Goal: Check status: Check status

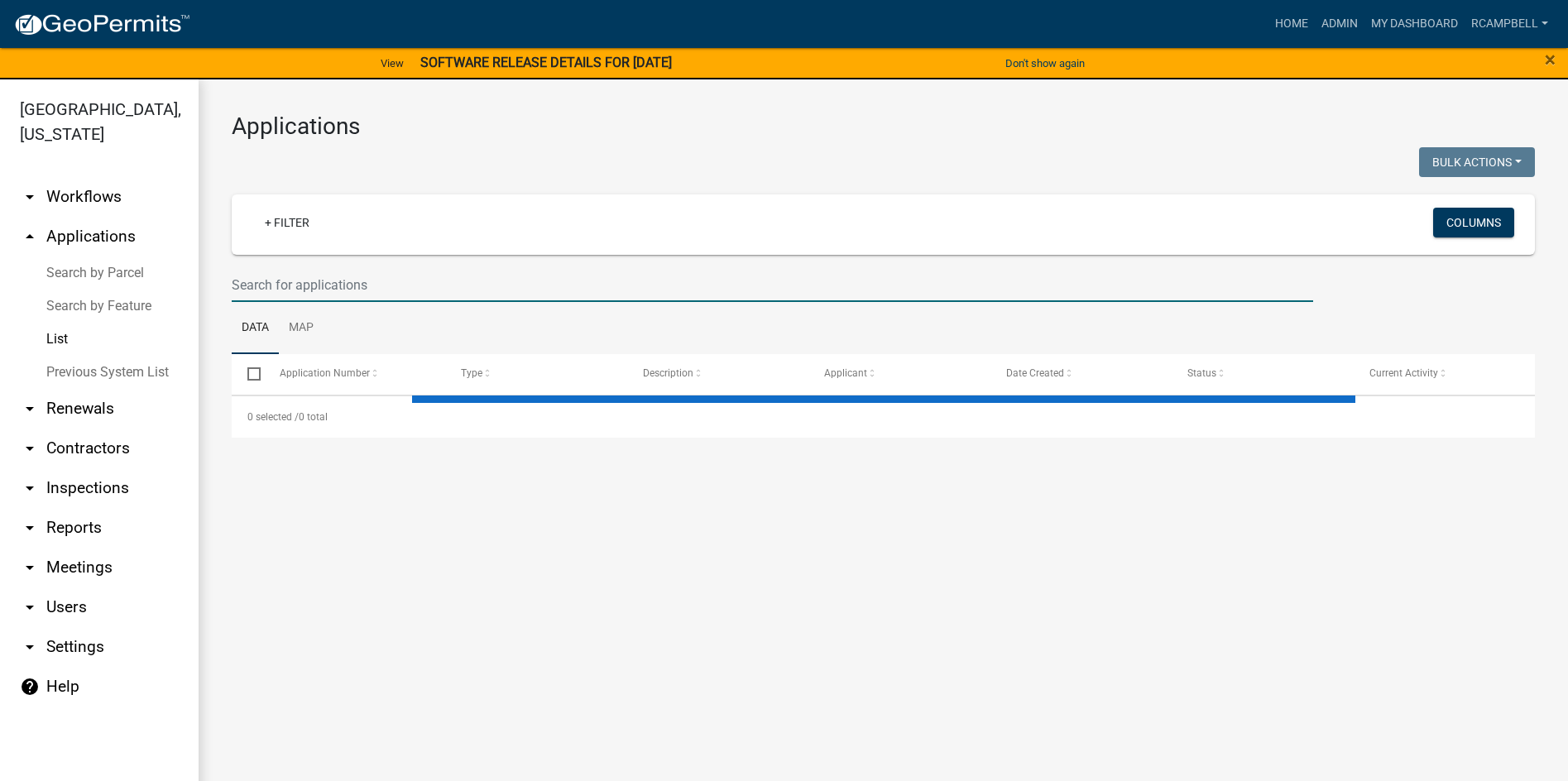
click at [331, 282] on input "text" at bounding box center [772, 285] width 1082 height 34
select select "3: 100"
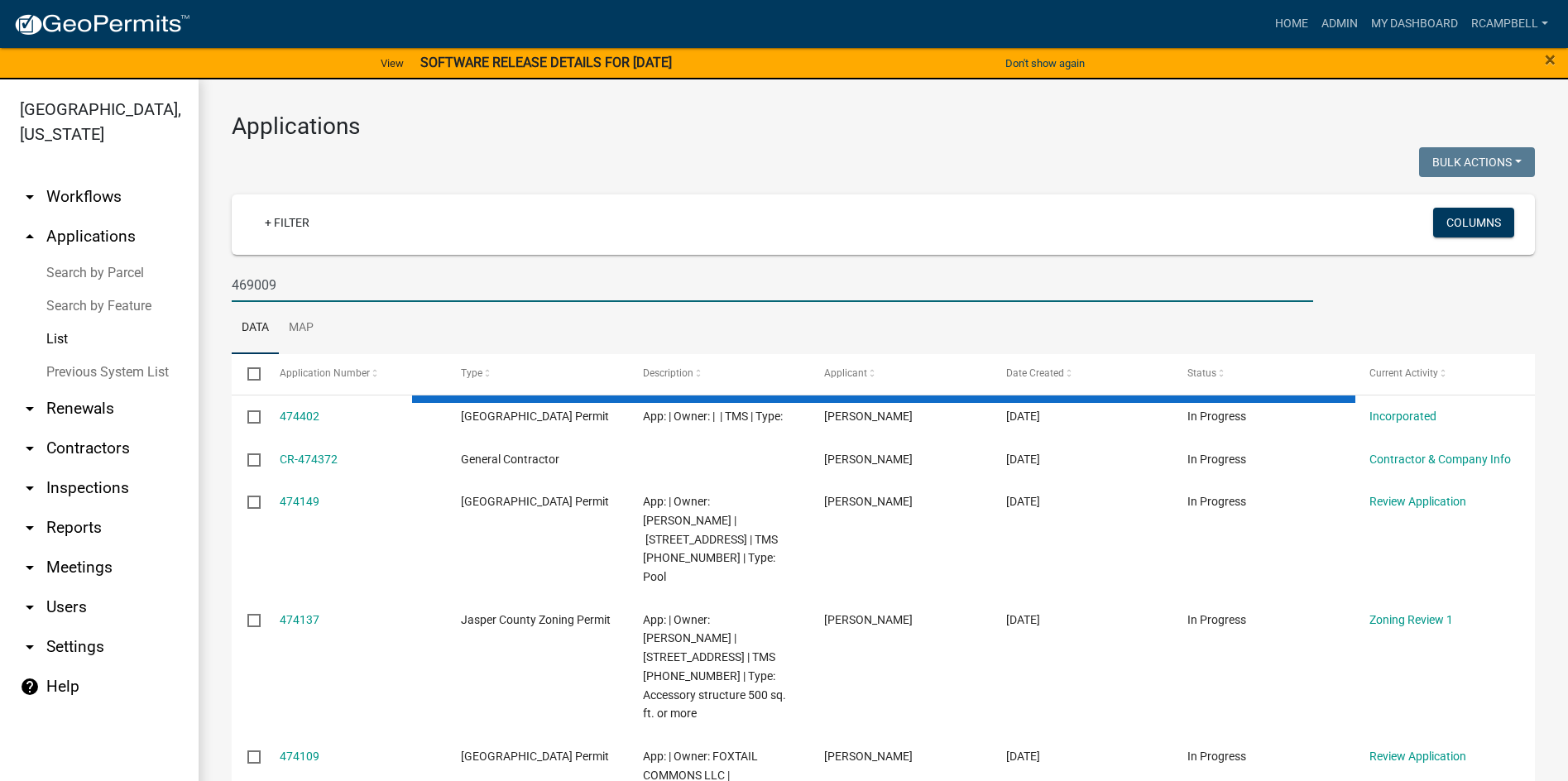
type input "469009"
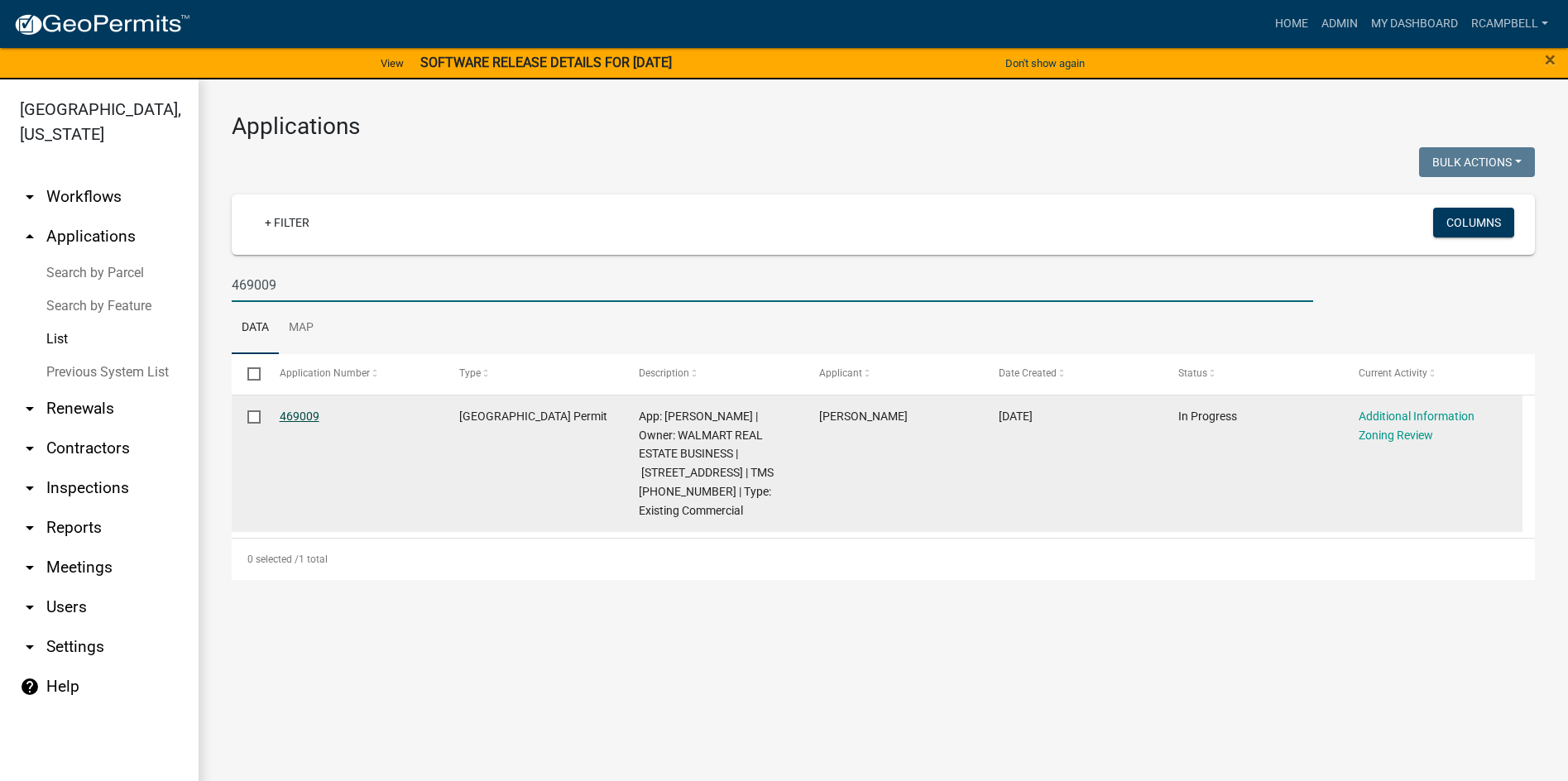
click at [294, 415] on link "469009" at bounding box center [299, 416] width 40 height 13
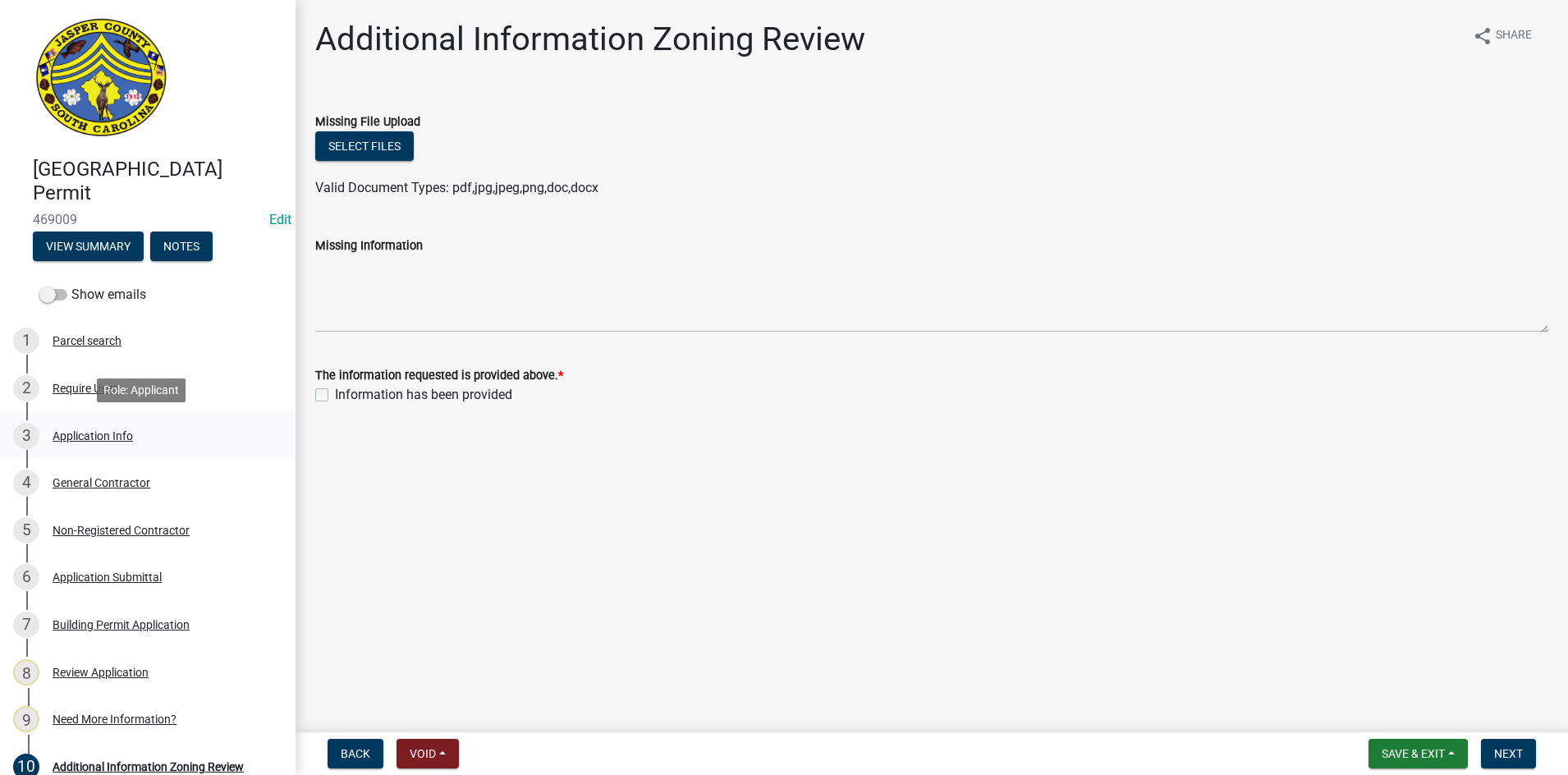
click at [73, 435] on div "Application Info" at bounding box center [93, 435] width 81 height 11
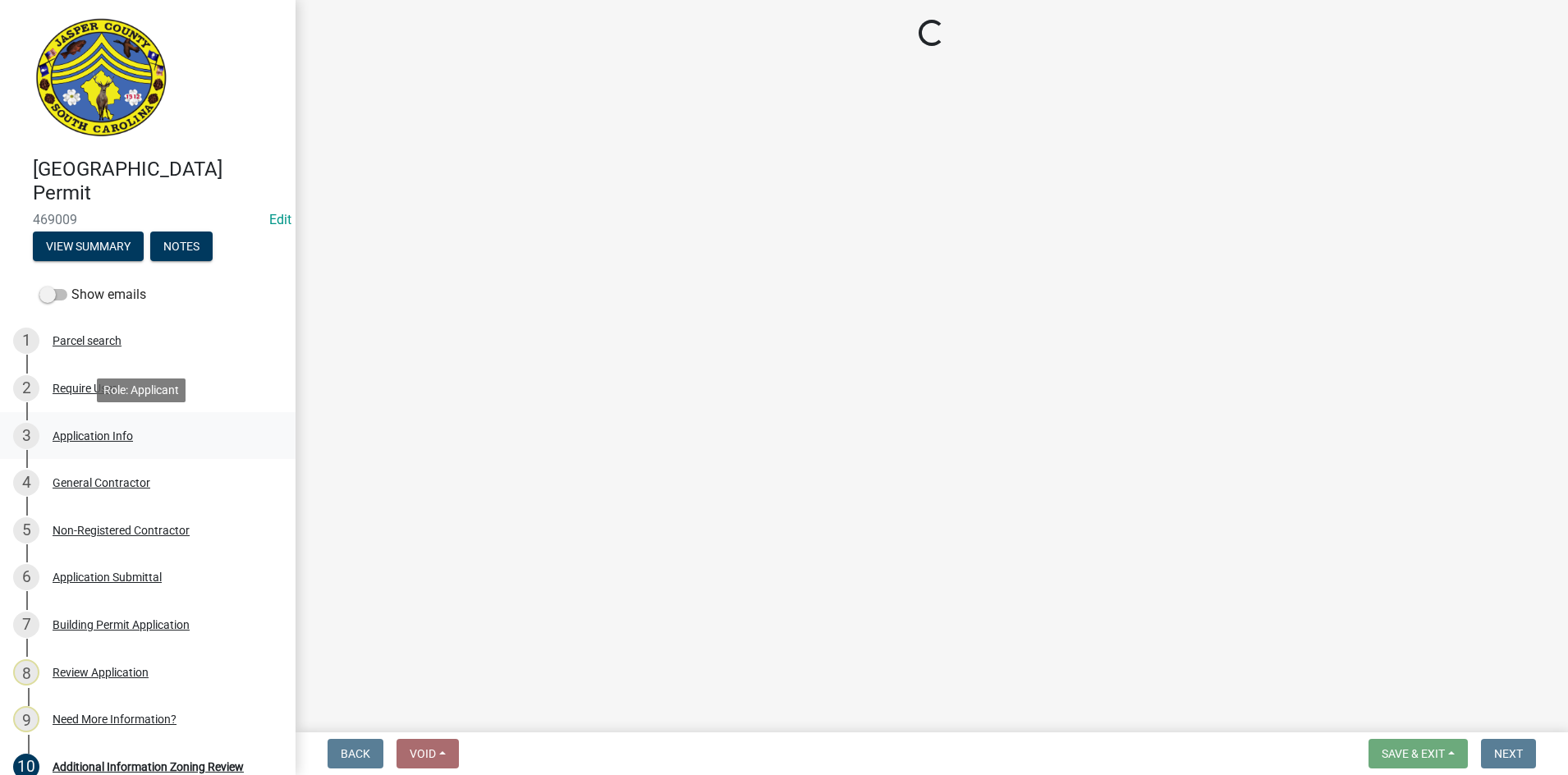
select select "9ee69ee8-4d28-486b-bc7b-e904e70aa828"
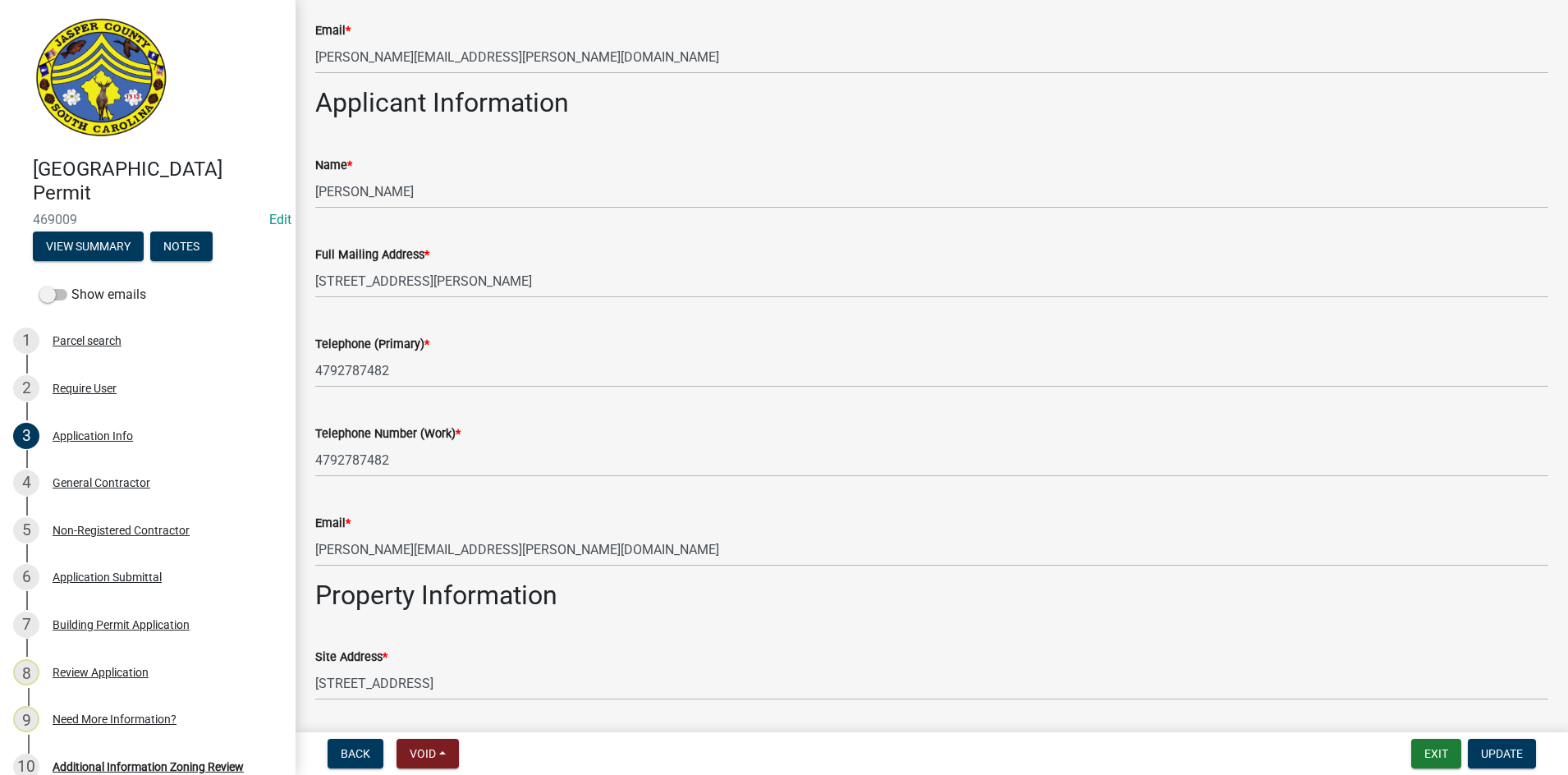
scroll to position [985, 0]
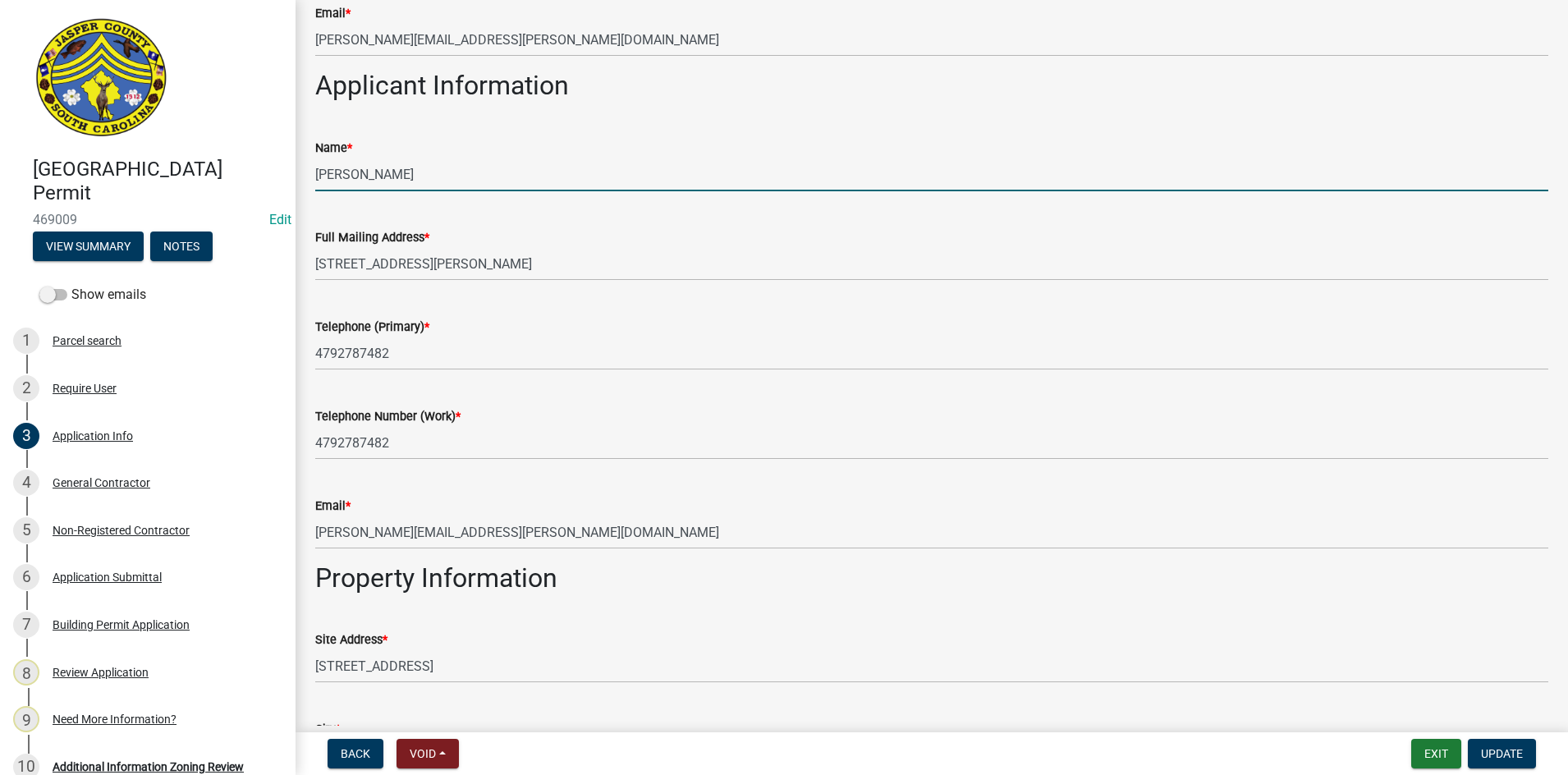
click at [320, 170] on input "[PERSON_NAME]" at bounding box center [932, 174] width 1233 height 33
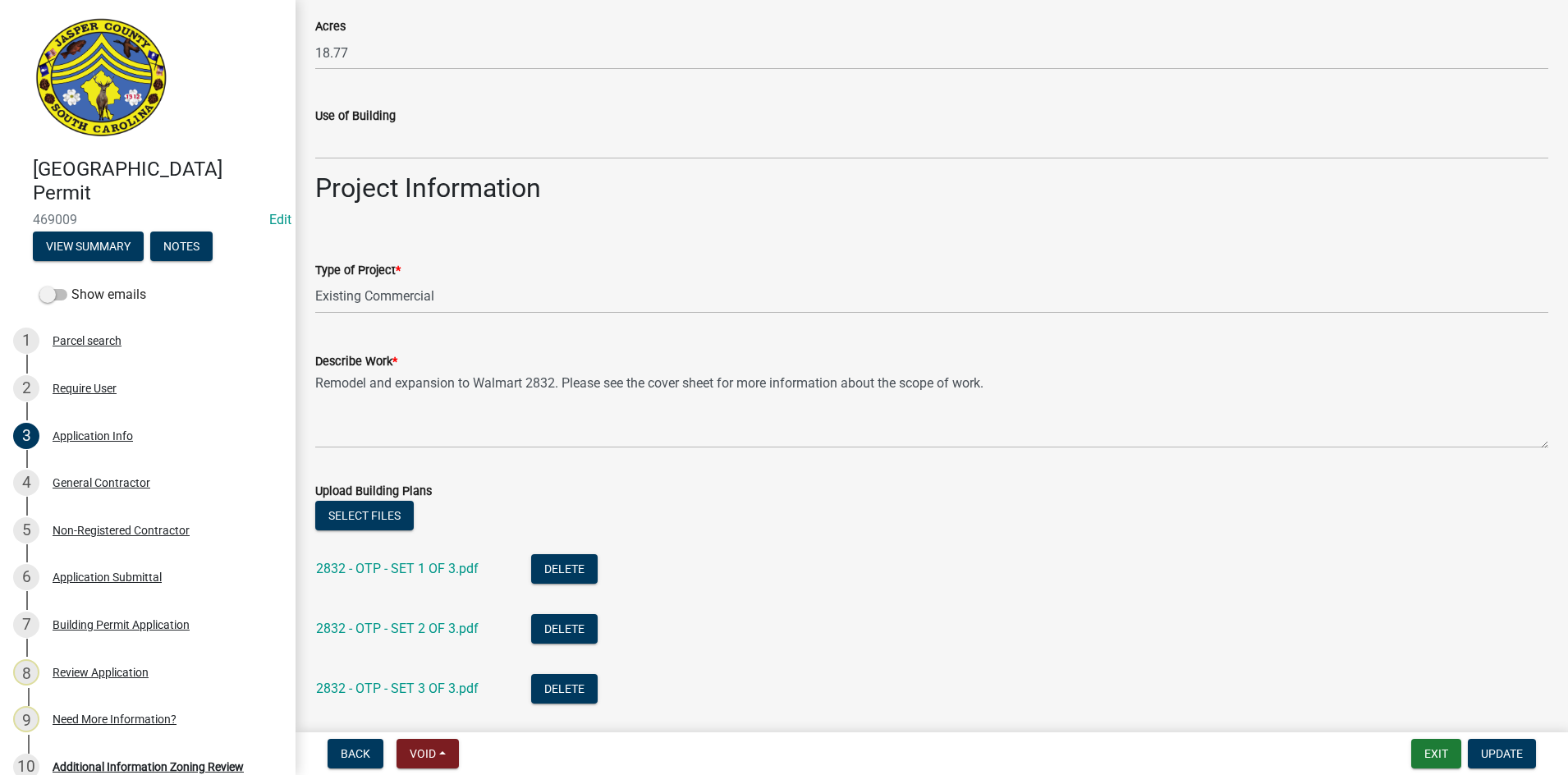
scroll to position [2052, 0]
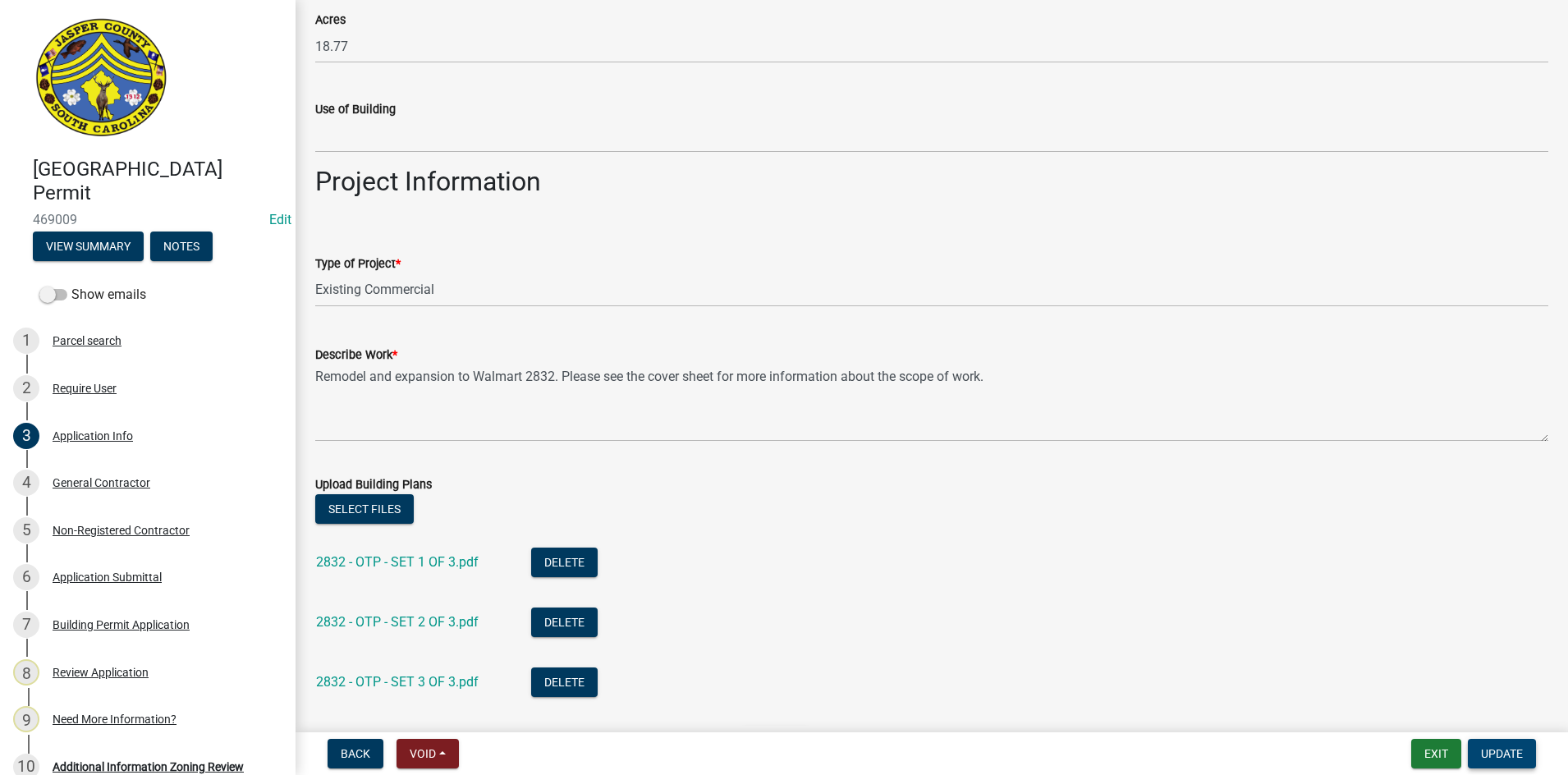
type input "PB2 Architects (Jessica Ellington)"
click at [1491, 754] on span "Update" at bounding box center [1502, 753] width 42 height 13
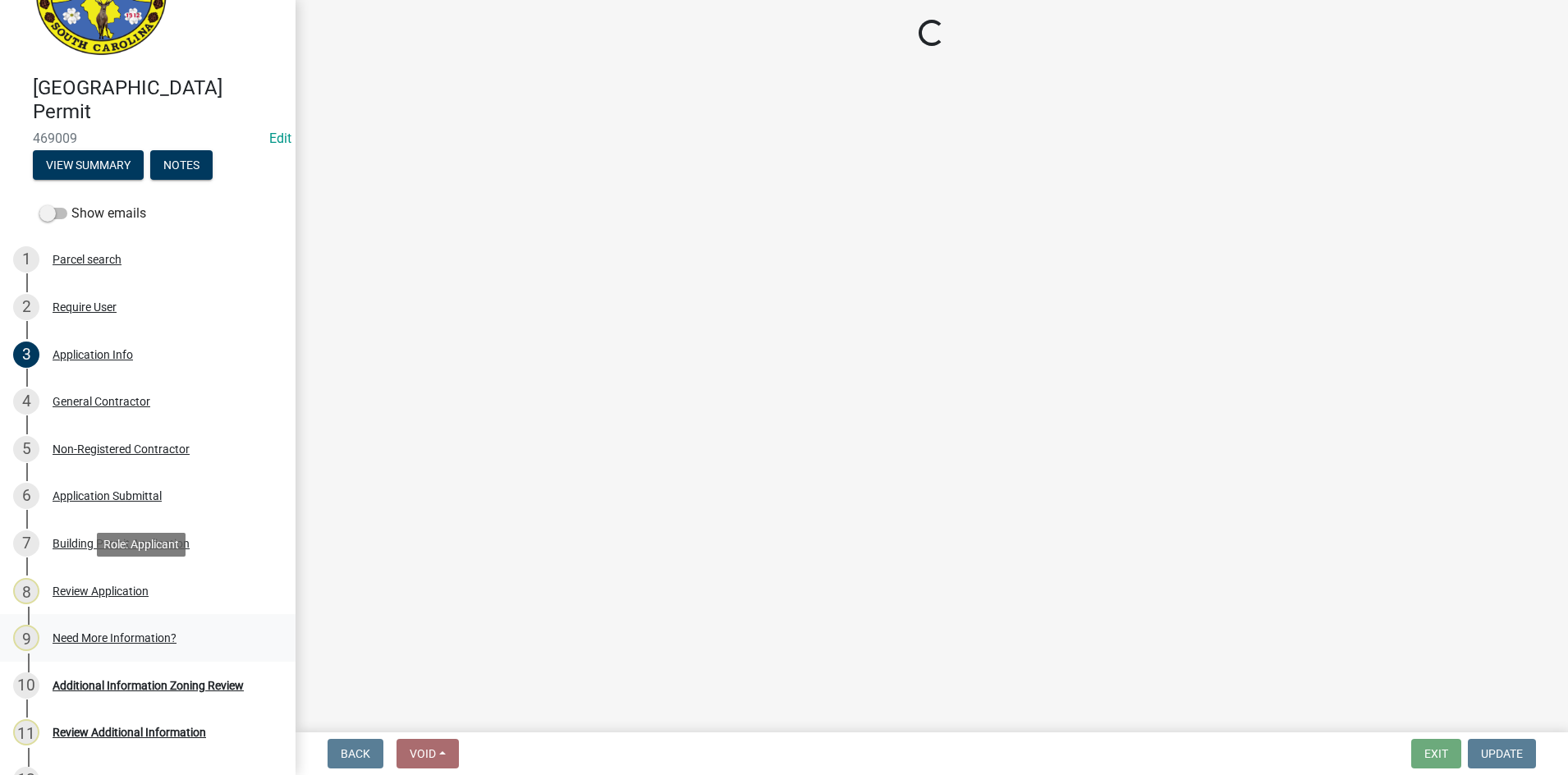
scroll to position [226, 0]
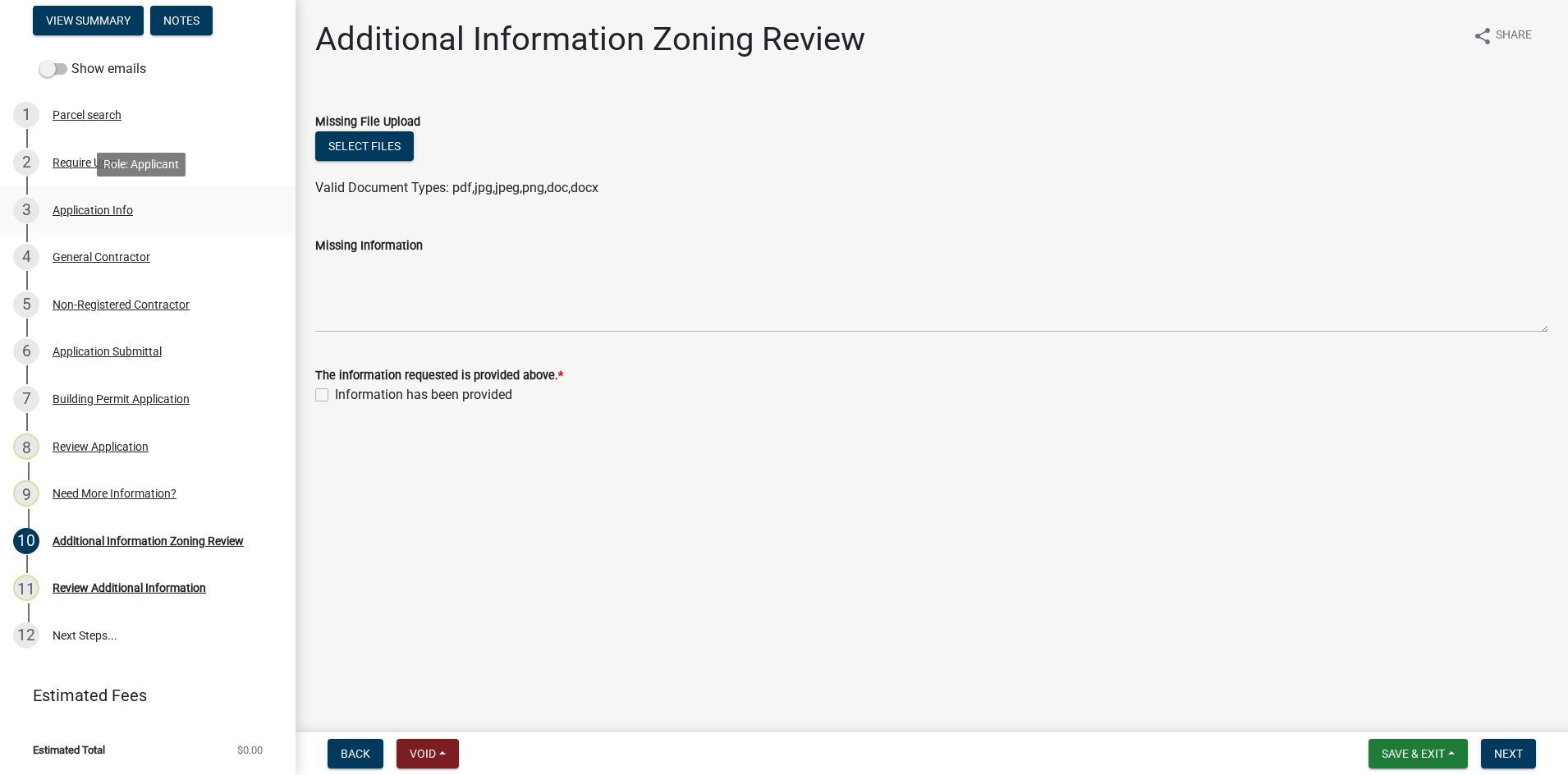
click at [112, 209] on div "Application Info" at bounding box center [93, 209] width 81 height 11
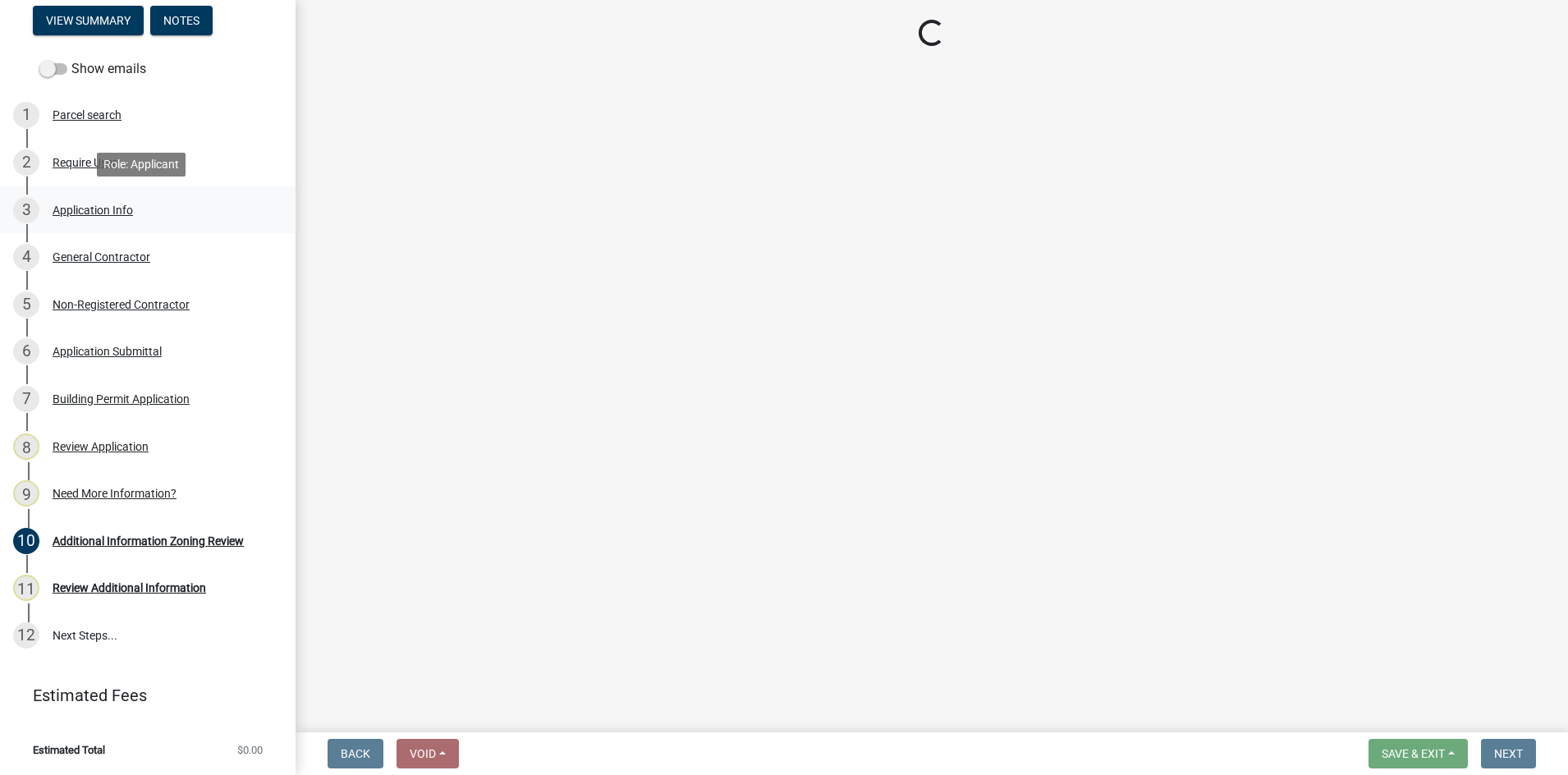
select select "9ee69ee8-4d28-486b-bc7b-e904e70aa828"
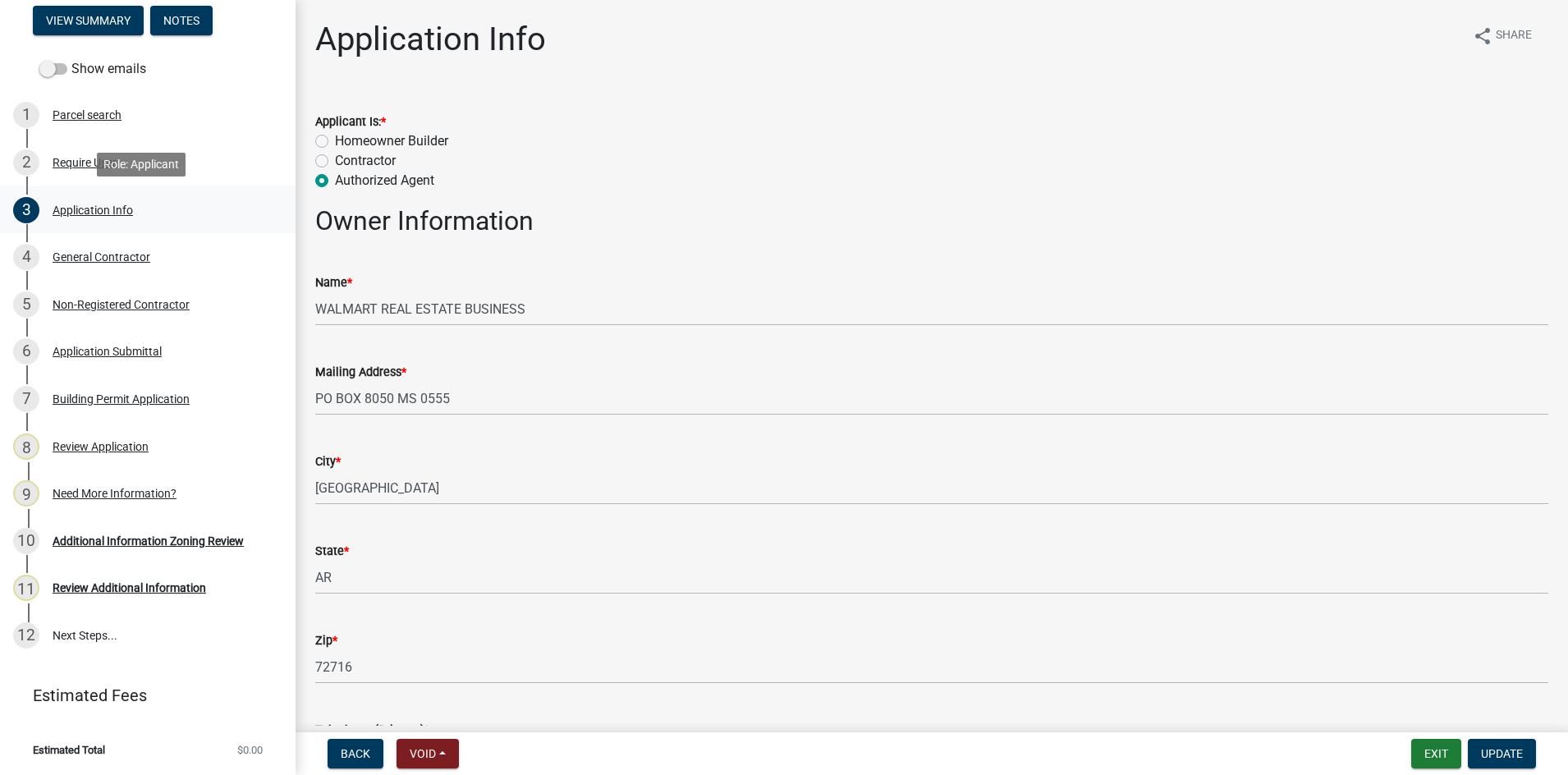
click at [102, 214] on div "Application Info" at bounding box center [93, 209] width 81 height 11
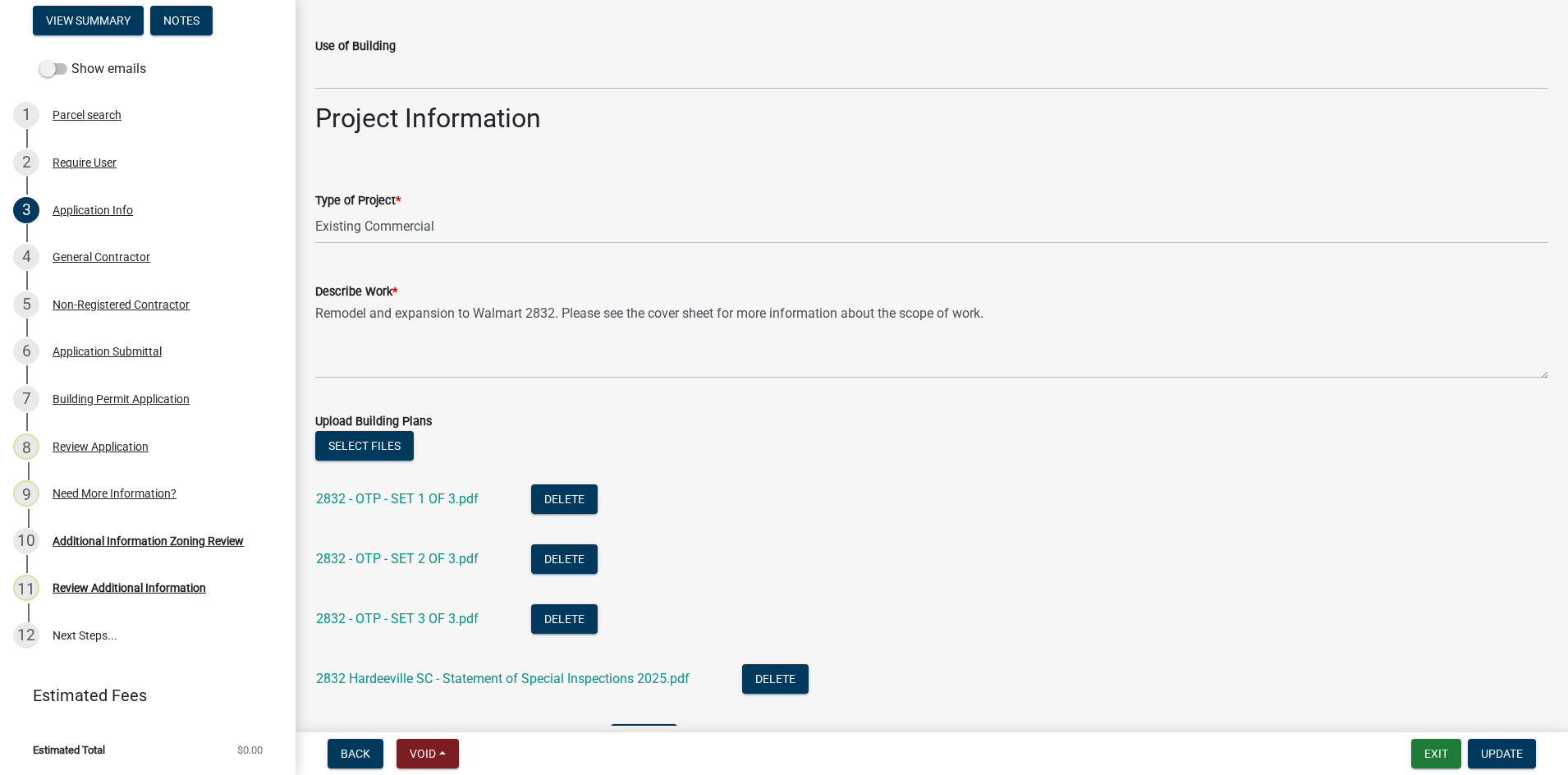
scroll to position [2462, 0]
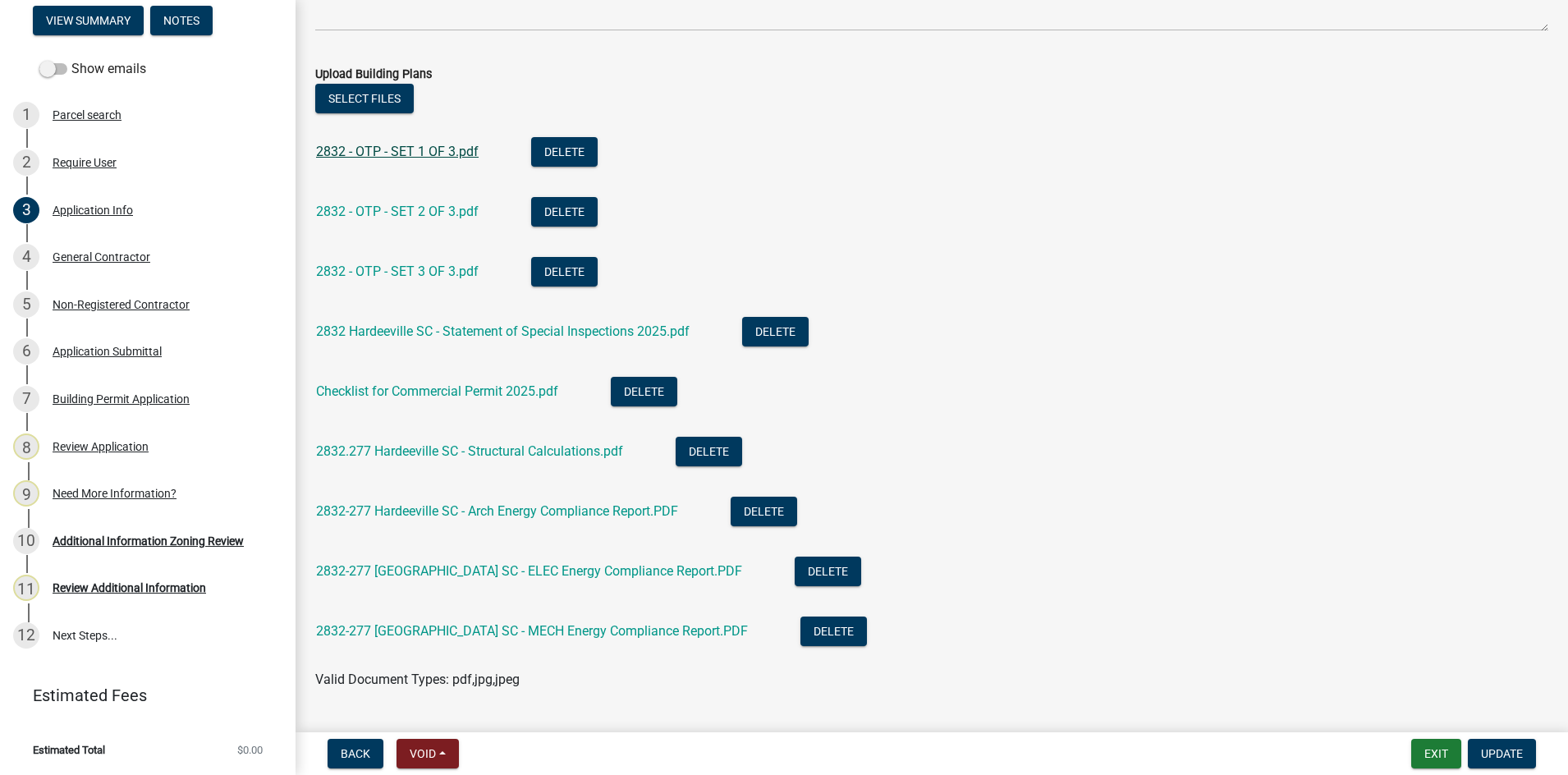
click at [403, 150] on link "2832 - OTP - SET 1 OF 3.pdf" at bounding box center [398, 151] width 163 height 16
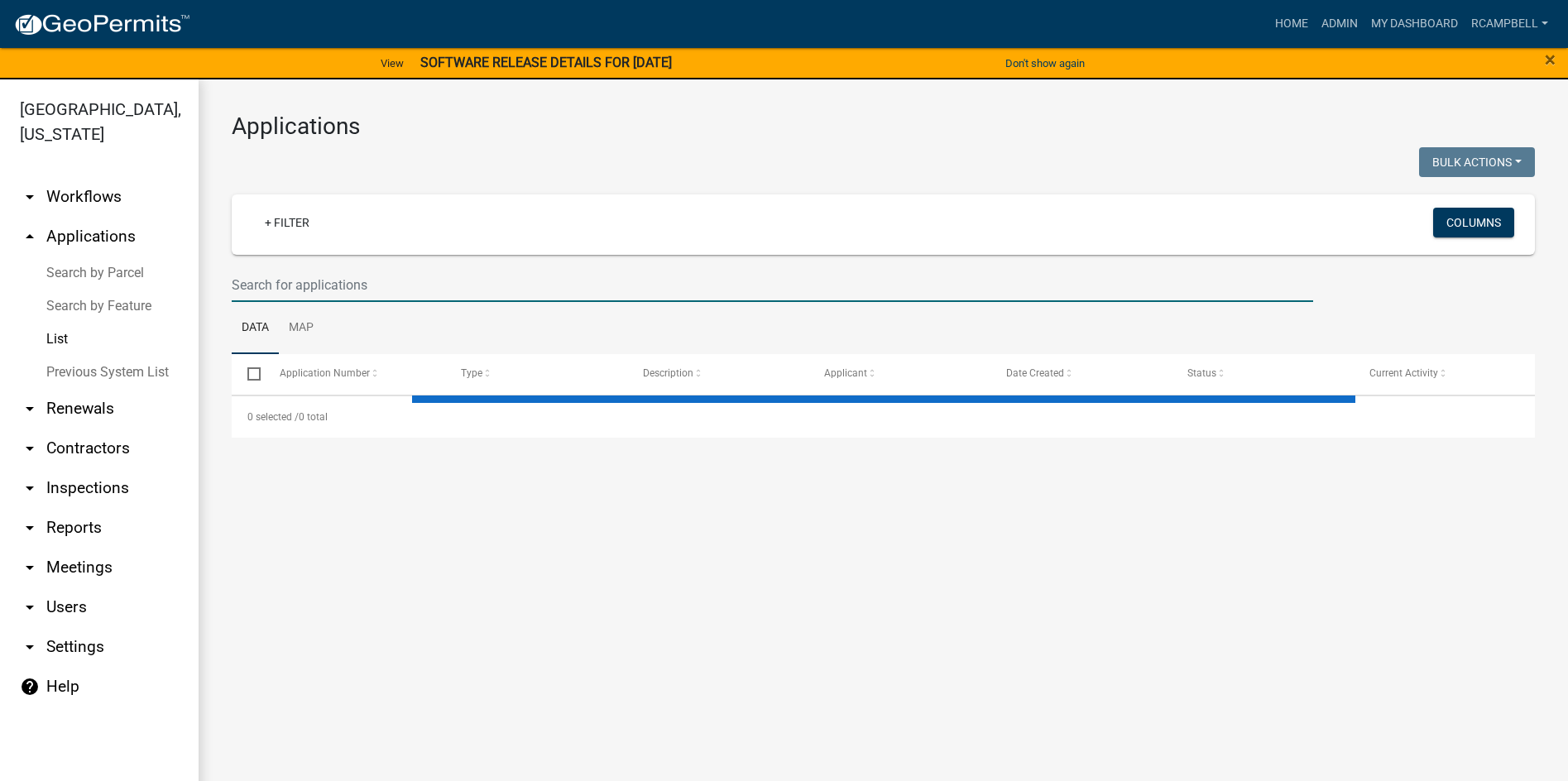
click at [339, 279] on input "text" at bounding box center [772, 285] width 1082 height 34
select select "3: 100"
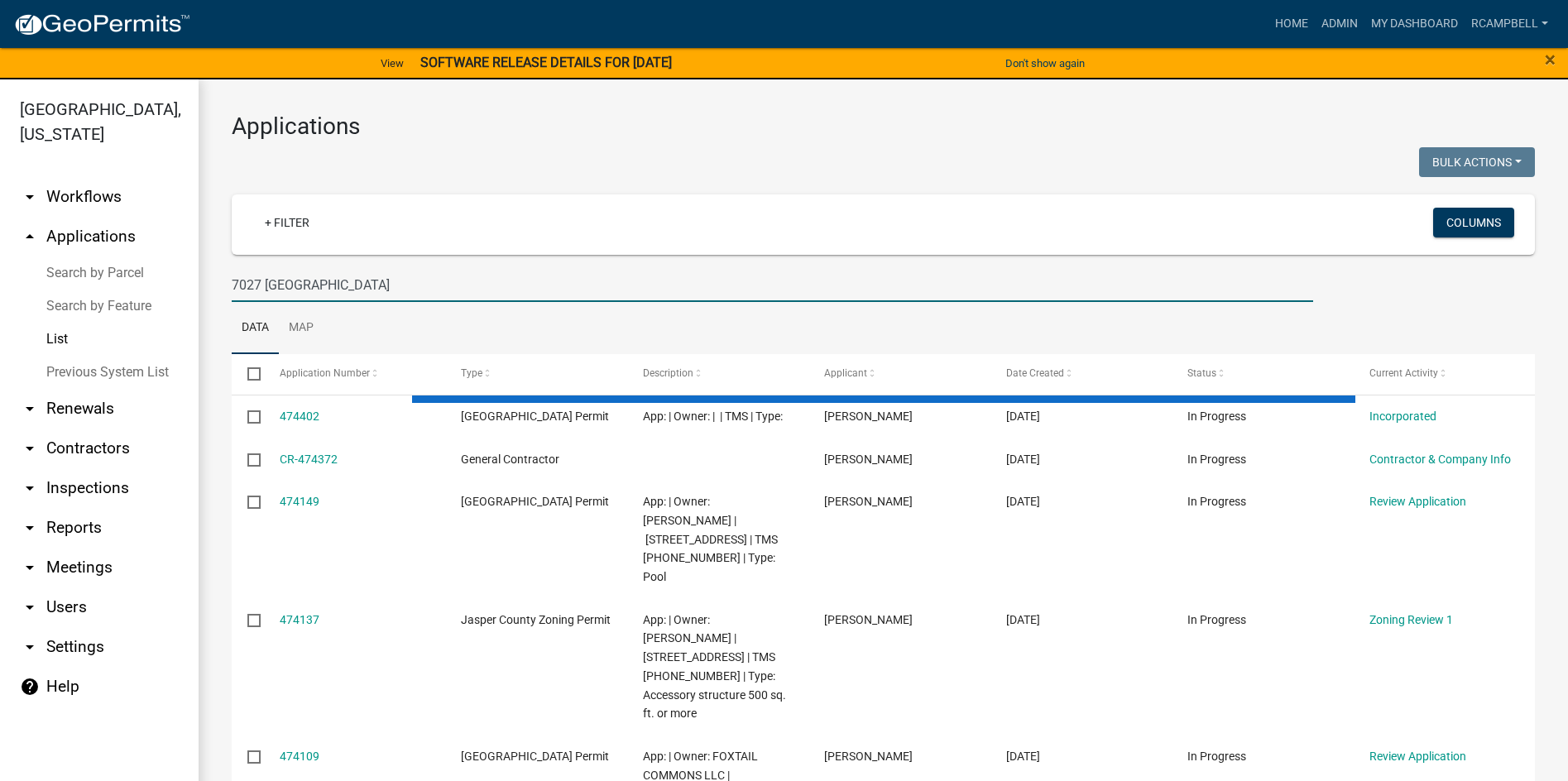
click at [283, 284] on input "7027 [GEOGRAPHIC_DATA]" at bounding box center [772, 285] width 1082 height 34
click at [332, 283] on input "7027 purrysburgy" at bounding box center [772, 285] width 1082 height 34
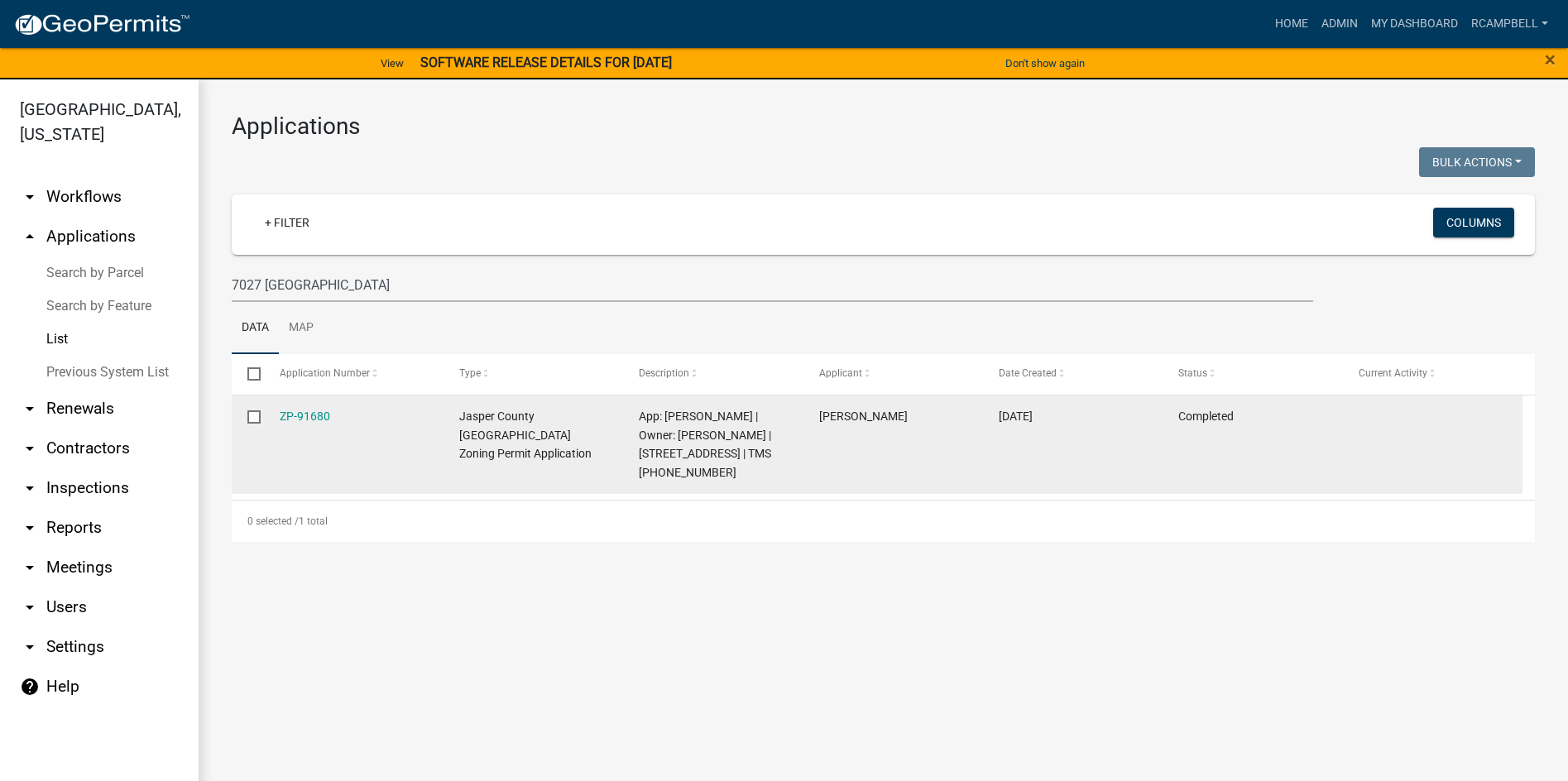
drag, startPoint x: 664, startPoint y: 473, endPoint x: 746, endPoint y: 464, distance: 82.5
click at [746, 464] on div "App: [PERSON_NAME] | Owner: [PERSON_NAME] | [STREET_ADDRESS] | TMS [PHONE_NUMBE…" at bounding box center [713, 444] width 148 height 75
copy span "[PHONE_NUMBER]"
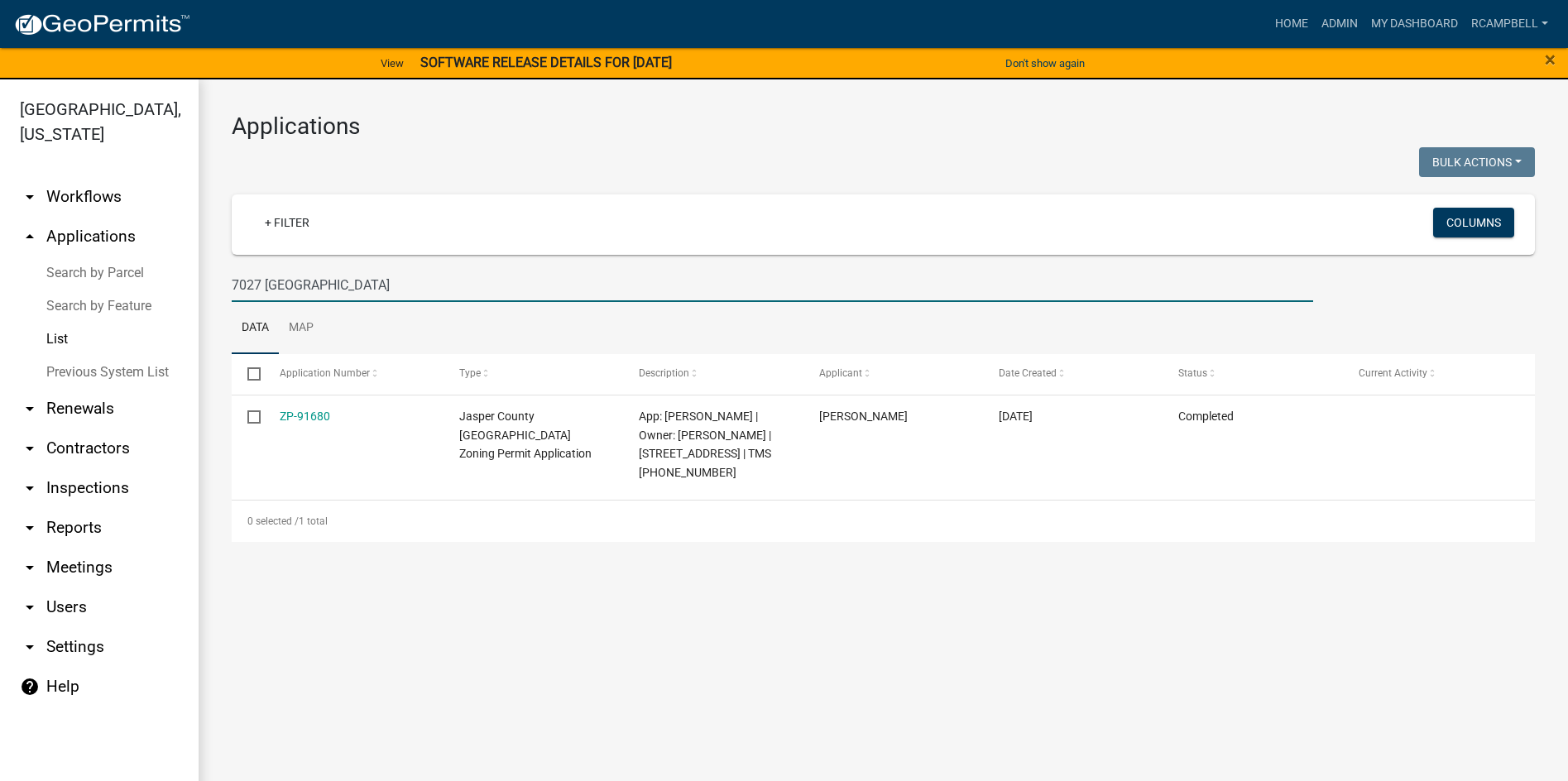
click at [346, 287] on input "7027 [GEOGRAPHIC_DATA]" at bounding box center [772, 285] width 1082 height 34
type input "7"
select select "3: 100"
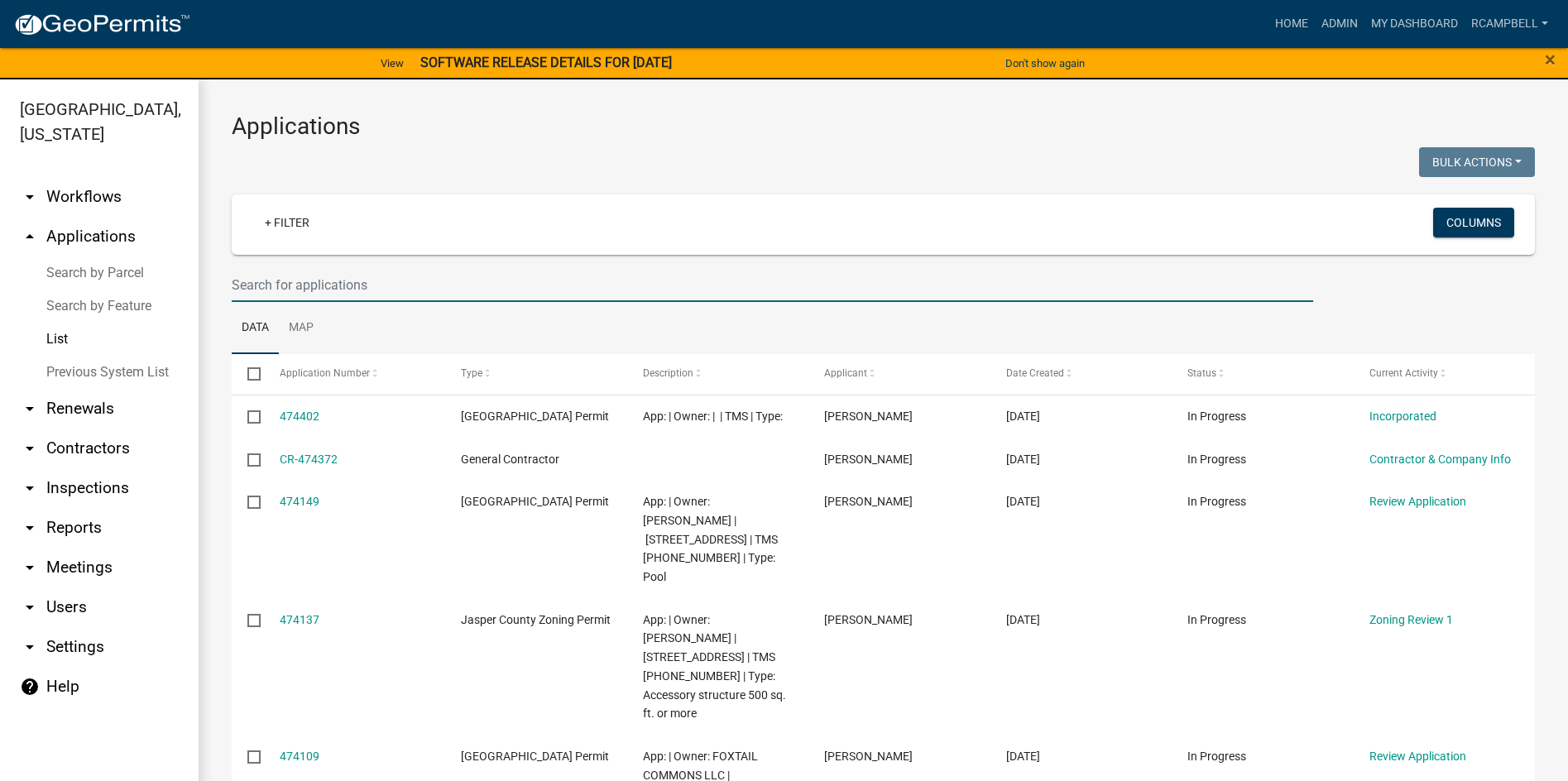
click at [279, 292] on input "text" at bounding box center [772, 285] width 1082 height 34
paste input "[PHONE_NUMBER]"
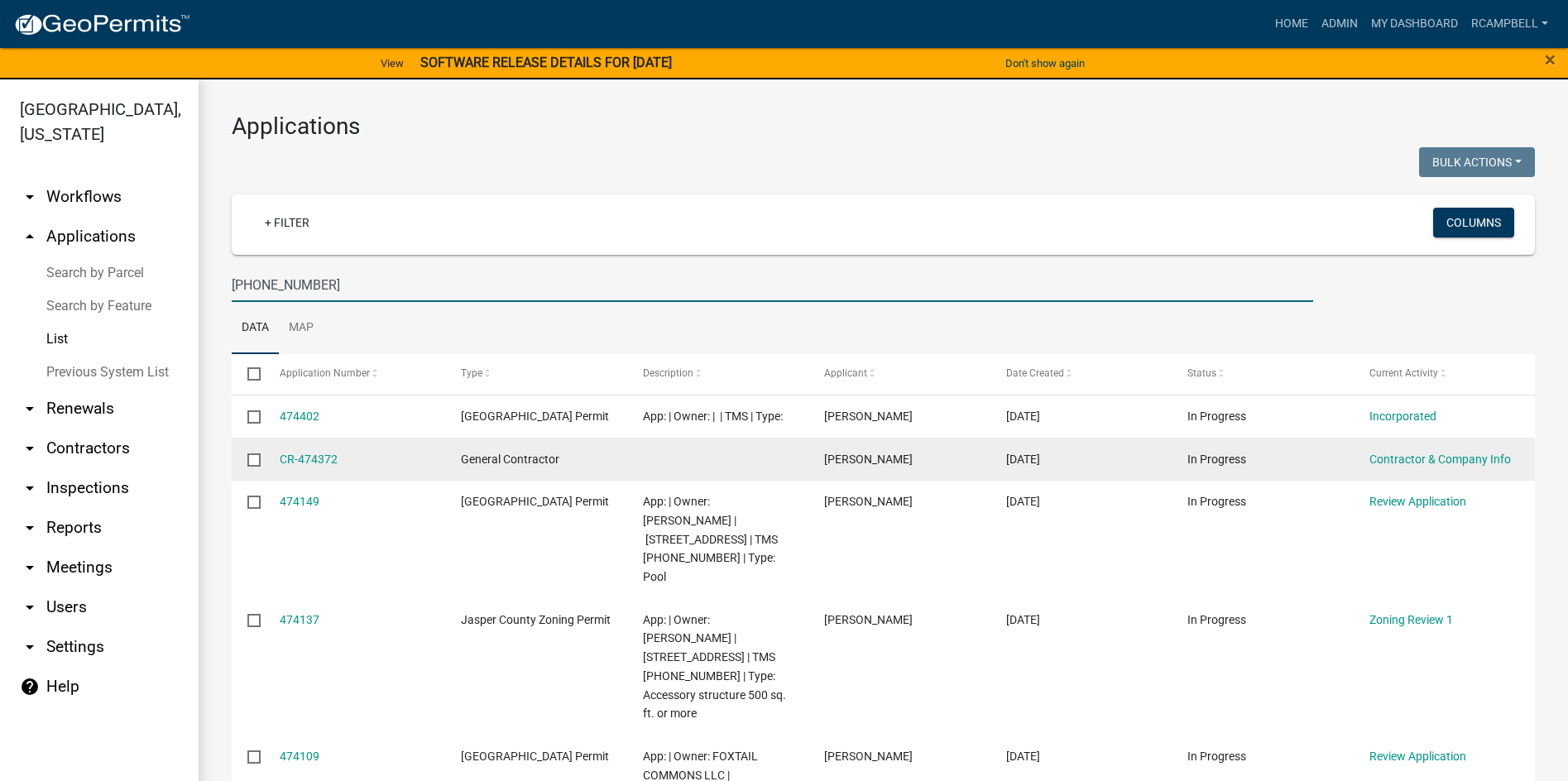
type input "[PHONE_NUMBER]"
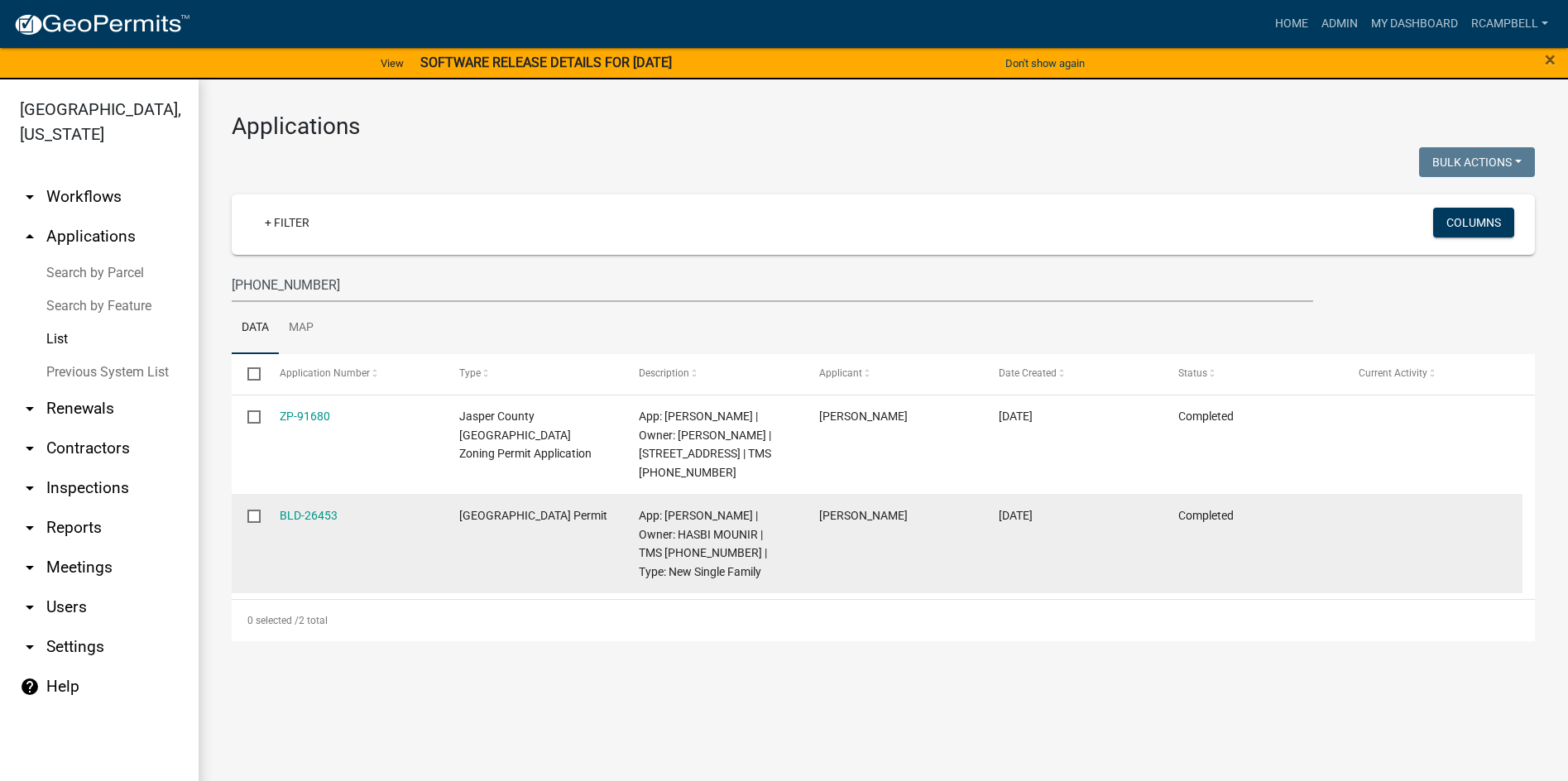
click at [298, 505] on datatable-body-cell "BLD-26453" at bounding box center [352, 544] width 179 height 99
click at [301, 510] on link "BLD-26453" at bounding box center [309, 514] width 58 height 13
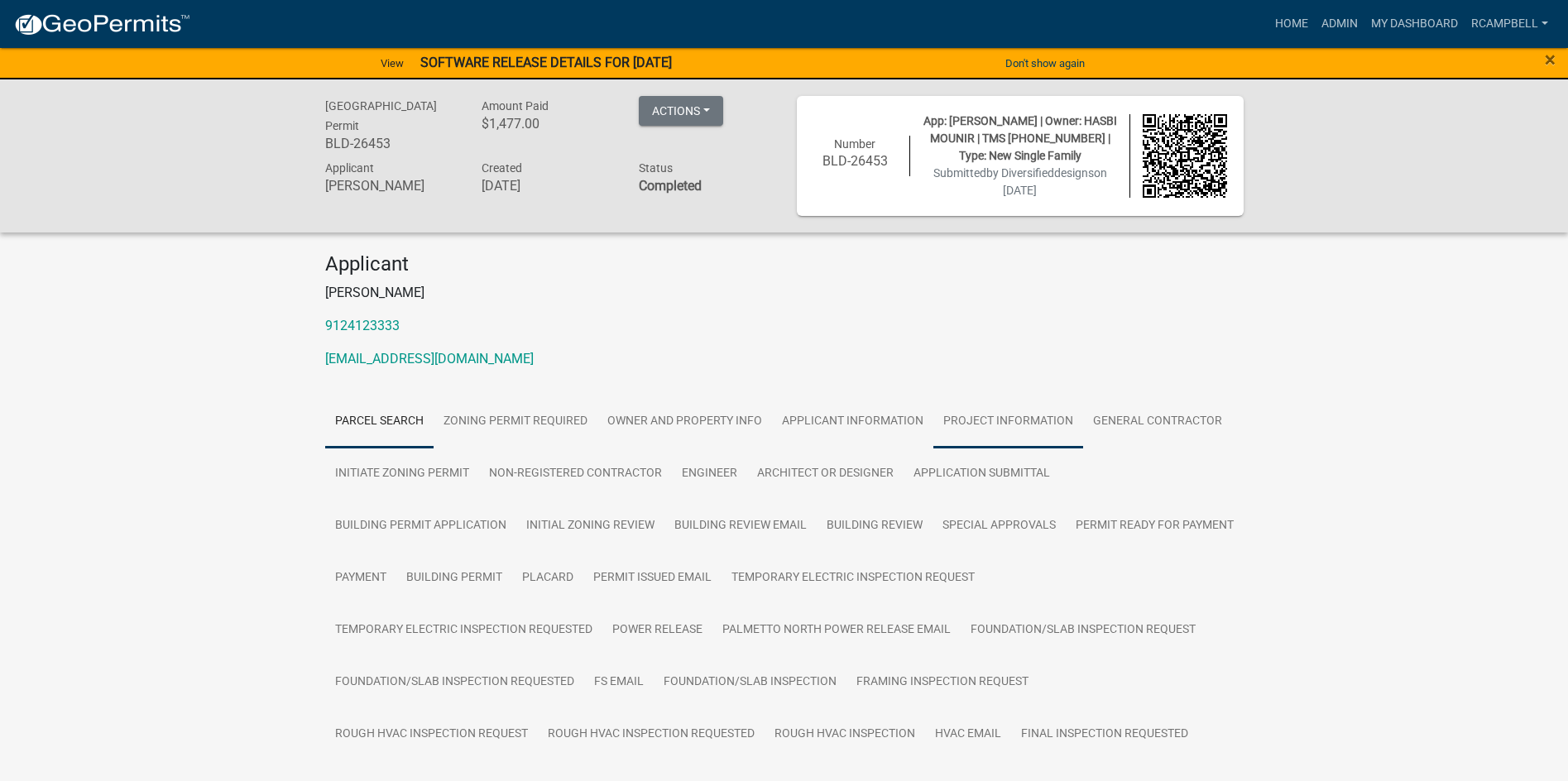
click at [973, 417] on link "Project Information" at bounding box center [1008, 422] width 150 height 53
click at [968, 413] on link "Project Information" at bounding box center [1008, 422] width 150 height 53
click at [1012, 420] on link "Project Information" at bounding box center [1008, 422] width 150 height 53
click at [852, 422] on link "Applicant Information" at bounding box center [853, 422] width 162 height 53
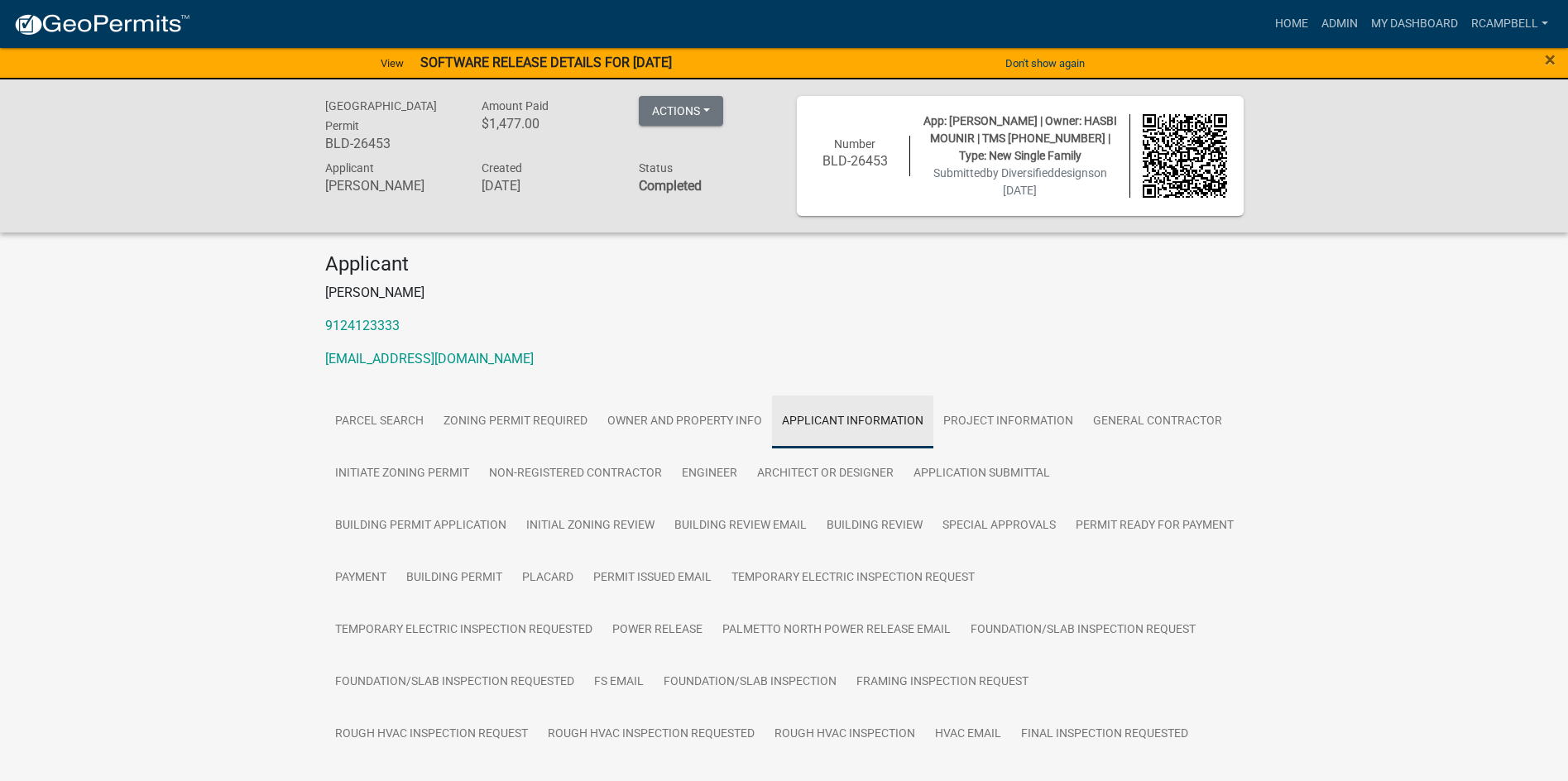
click at [855, 421] on link "Applicant Information" at bounding box center [853, 422] width 162 height 53
click at [986, 421] on link "Project Information" at bounding box center [1008, 422] width 150 height 53
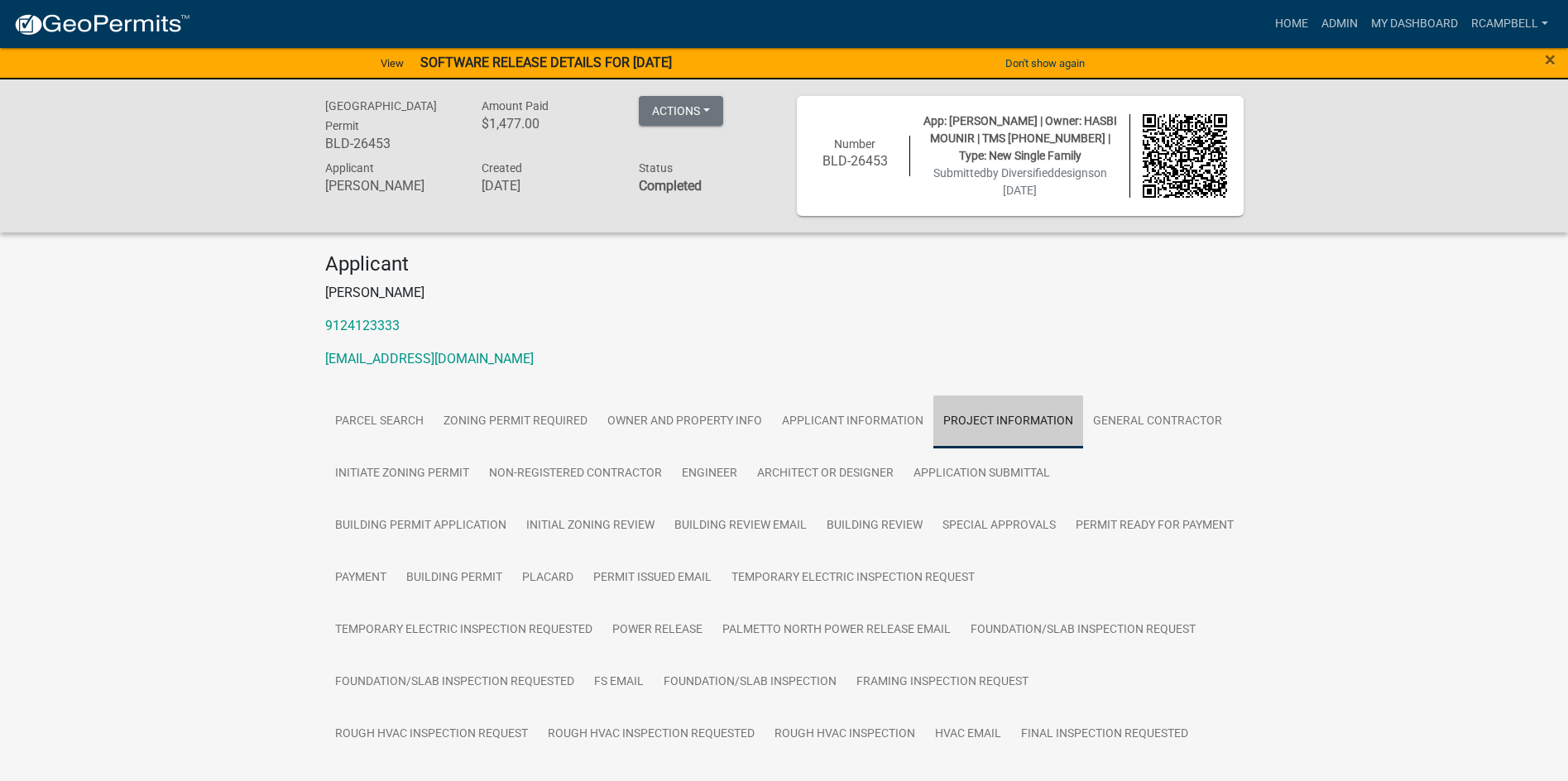
click at [985, 420] on link "Project Information" at bounding box center [1008, 422] width 150 height 53
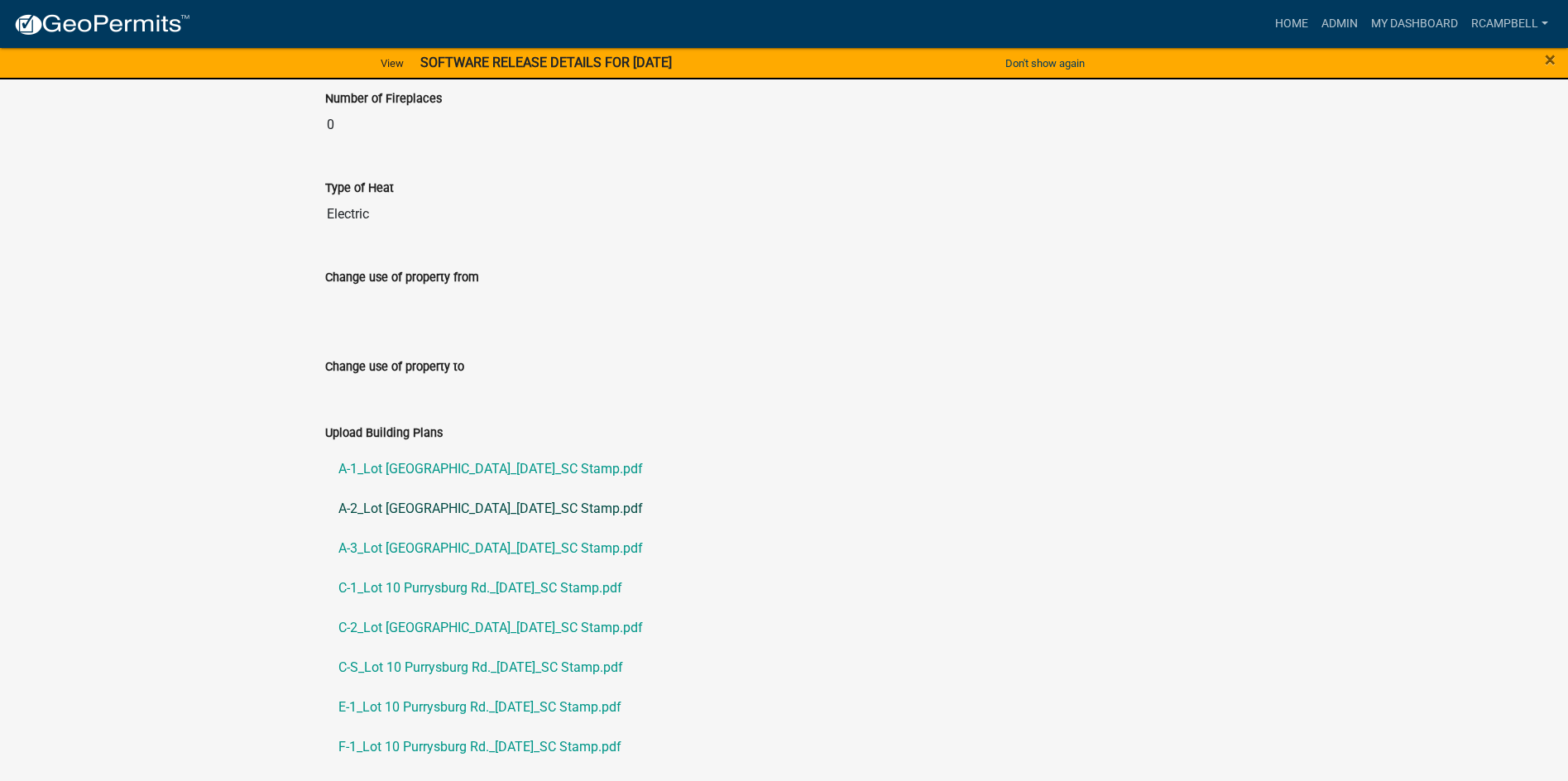
scroll to position [2144, 0]
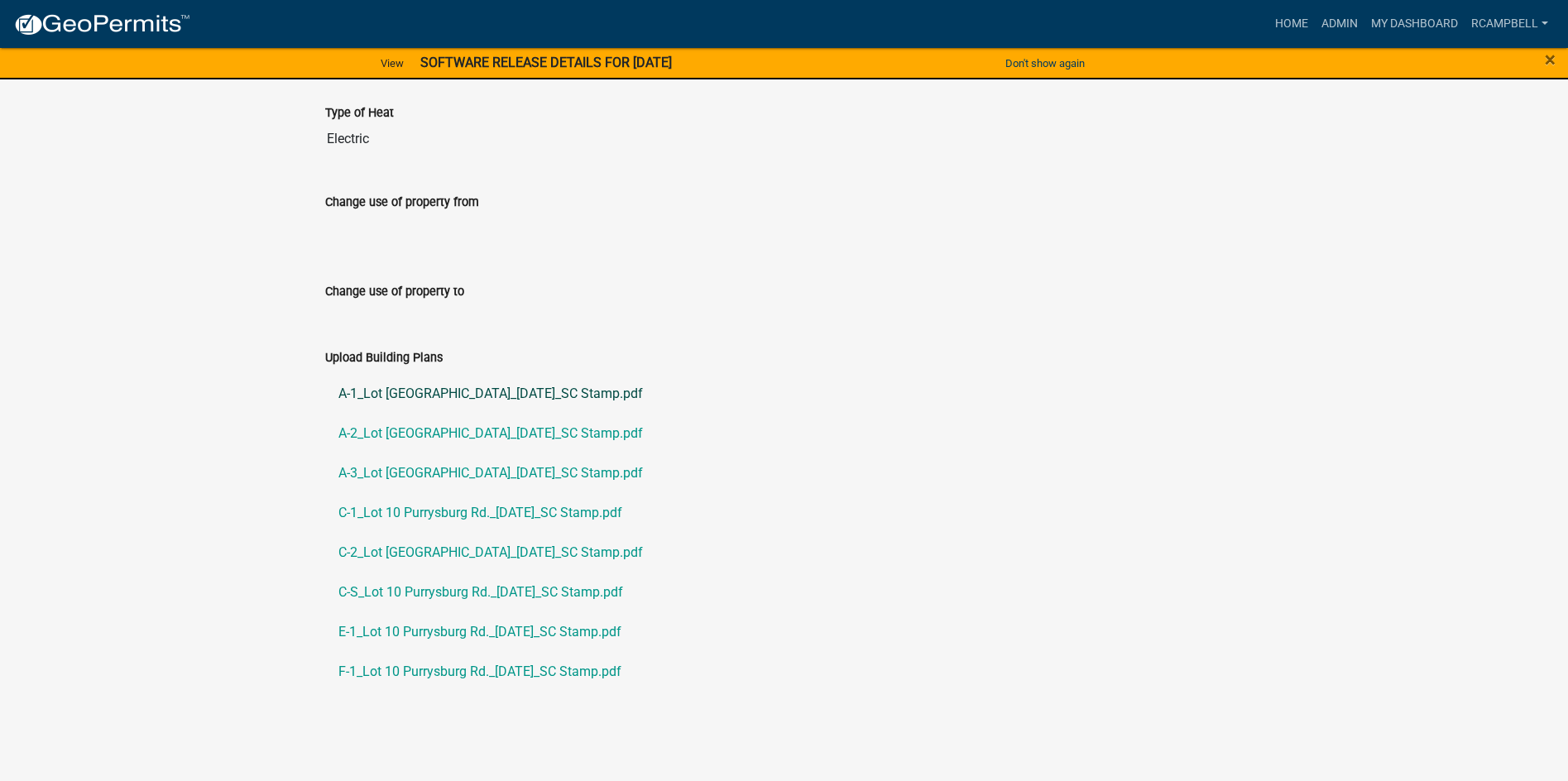
click at [472, 393] on link "A-1_Lot [GEOGRAPHIC_DATA]_[DATE]_SC Stamp.pdf" at bounding box center [784, 394] width 918 height 40
click at [388, 433] on link "A-2_Lot [GEOGRAPHIC_DATA]_[DATE]_SC Stamp.pdf" at bounding box center [784, 433] width 918 height 40
click at [400, 473] on link "A-3_Lot [GEOGRAPHIC_DATA]_[DATE]_SC Stamp.pdf" at bounding box center [784, 473] width 918 height 40
click at [497, 514] on link "C-1_Lot 10 Purrysburg Rd._[DATE]_SC Stamp.pdf" at bounding box center [784, 513] width 918 height 40
